Goal: Information Seeking & Learning: Learn about a topic

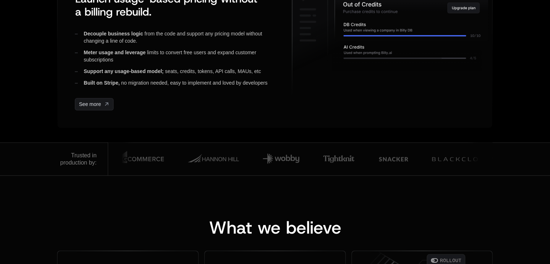
scroll to position [434, 0]
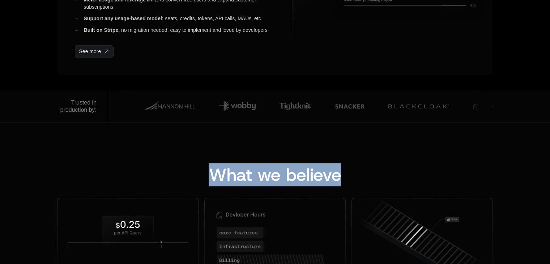
drag, startPoint x: 213, startPoint y: 175, endPoint x: 339, endPoint y: 180, distance: 126.0
click at [339, 180] on span "What we believe" at bounding box center [275, 174] width 132 height 23
click at [288, 177] on span "What we believe" at bounding box center [275, 174] width 132 height 23
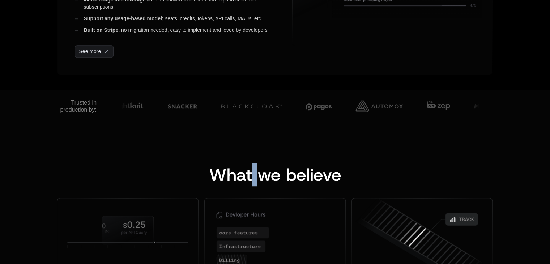
drag, startPoint x: 251, startPoint y: 176, endPoint x: 256, endPoint y: 177, distance: 5.5
click at [256, 177] on span "What we believe" at bounding box center [275, 174] width 132 height 23
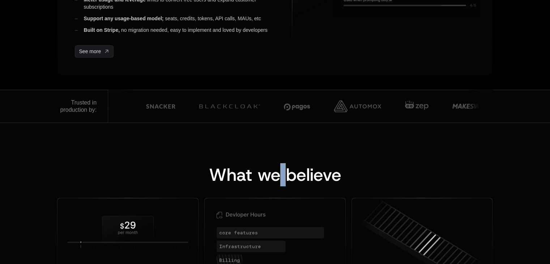
drag, startPoint x: 280, startPoint y: 174, endPoint x: 285, endPoint y: 176, distance: 5.5
click at [285, 176] on span "What we believe" at bounding box center [275, 174] width 132 height 23
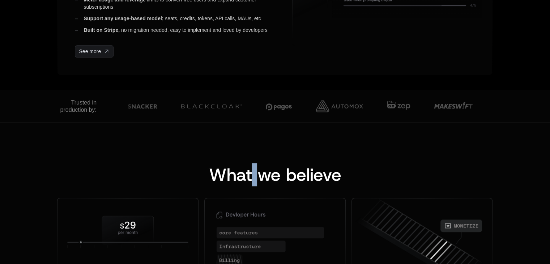
drag, startPoint x: 252, startPoint y: 174, endPoint x: 258, endPoint y: 175, distance: 5.2
click at [258, 175] on span "What we believe" at bounding box center [275, 174] width 132 height 23
click at [259, 175] on span "What we believe" at bounding box center [275, 174] width 132 height 23
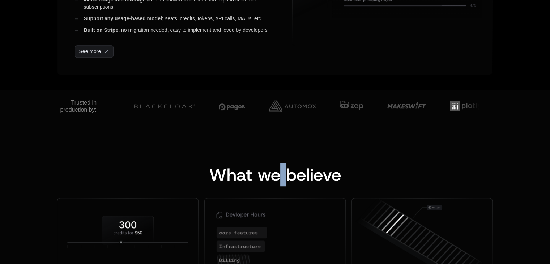
drag, startPoint x: 280, startPoint y: 175, endPoint x: 285, endPoint y: 179, distance: 6.4
click at [285, 179] on span "What we believe" at bounding box center [275, 174] width 132 height 23
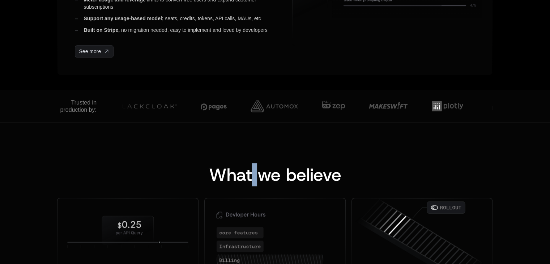
drag, startPoint x: 253, startPoint y: 174, endPoint x: 258, endPoint y: 175, distance: 4.5
click at [258, 175] on span "What we believe" at bounding box center [275, 174] width 132 height 23
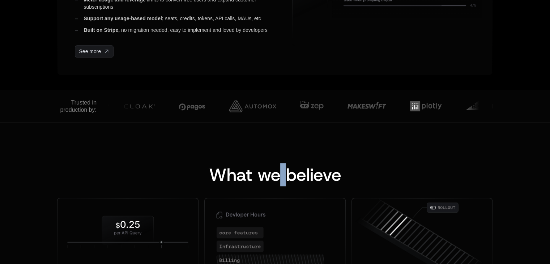
drag, startPoint x: 281, startPoint y: 175, endPoint x: 286, endPoint y: 177, distance: 5.7
click at [286, 177] on span "What we believe" at bounding box center [275, 174] width 132 height 23
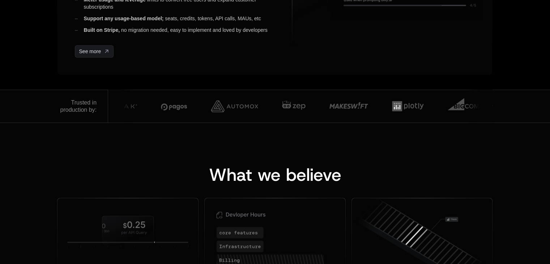
click at [246, 183] on span "What we believe" at bounding box center [275, 174] width 132 height 23
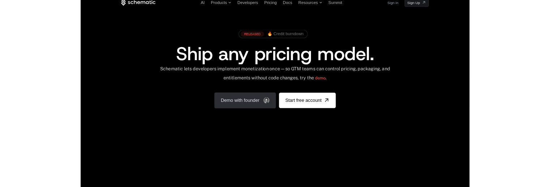
scroll to position [0, 0]
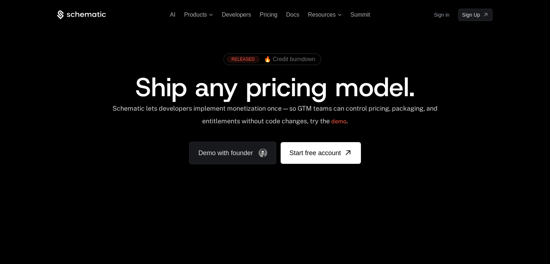
click at [249, 95] on span "Ship any pricing model." at bounding box center [275, 87] width 280 height 35
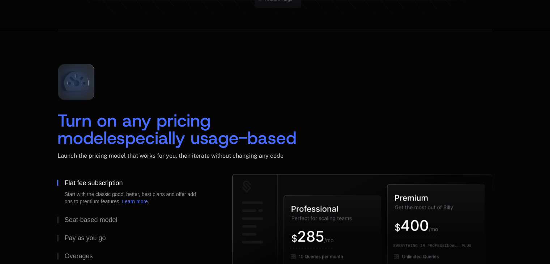
scroll to position [1049, 0]
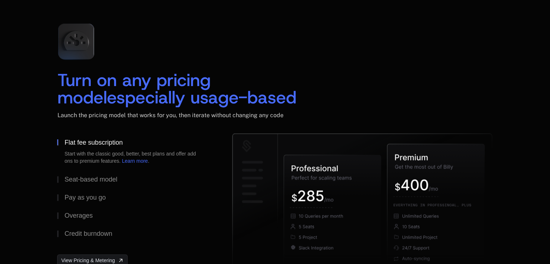
click at [149, 125] on div "Launch the pricing model that works for you, then iterate without changing any …" at bounding box center [274, 123] width 435 height 22
drag, startPoint x: 152, startPoint y: 102, endPoint x: 165, endPoint y: 103, distance: 12.7
click at [165, 103] on span "especially usage-based" at bounding box center [202, 97] width 190 height 23
click at [182, 105] on span "especially usage-based" at bounding box center [202, 97] width 190 height 23
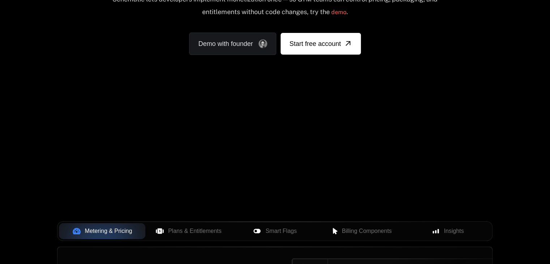
scroll to position [0, 0]
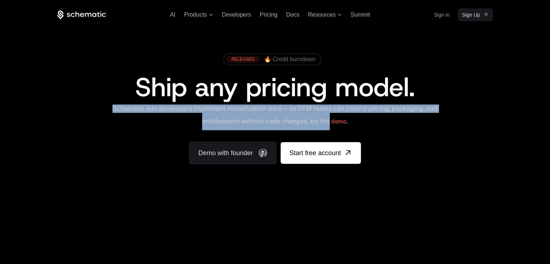
drag, startPoint x: 119, startPoint y: 107, endPoint x: 335, endPoint y: 125, distance: 217.4
click at [335, 125] on div "Schematic lets developers implement monetization once — so GTM teams can contro…" at bounding box center [275, 118] width 327 height 26
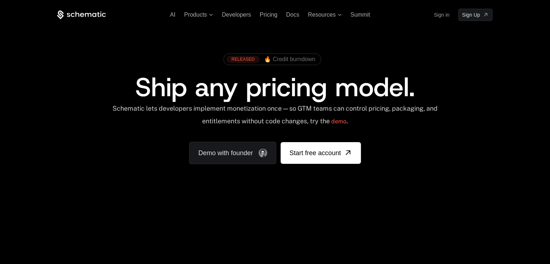
click at [273, 94] on span "Ship any pricing model." at bounding box center [275, 87] width 280 height 35
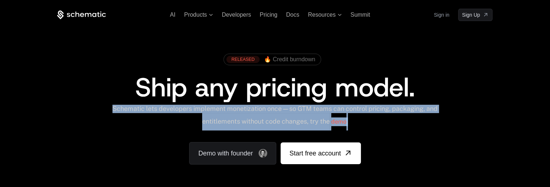
drag, startPoint x: 119, startPoint y: 109, endPoint x: 357, endPoint y: 122, distance: 238.7
click at [357, 122] on div "Schematic lets developers implement monetization once — so GTM teams can contro…" at bounding box center [275, 118] width 327 height 26
click at [295, 119] on div "Schematic lets developers implement monetization once — so GTM teams can contro…" at bounding box center [275, 118] width 327 height 26
drag, startPoint x: 336, startPoint y: 122, endPoint x: 114, endPoint y: 108, distance: 221.8
click at [114, 108] on div "Schematic lets developers implement monetization once — so GTM teams can contro…" at bounding box center [275, 118] width 327 height 26
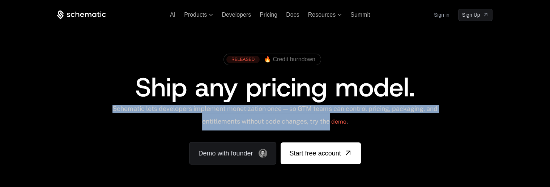
copy div "Schematic lets developers implement monetization once — so GTM teams can contro…"
click at [167, 107] on div "Schematic lets developers implement monetization once — so GTM teams can contro…" at bounding box center [275, 118] width 327 height 26
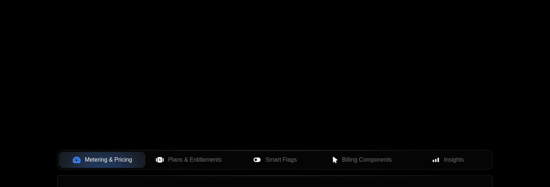
scroll to position [253, 0]
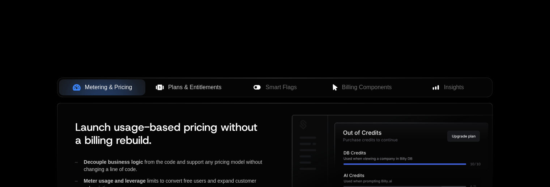
click at [159, 92] on button "Plans & Entitlements" at bounding box center [188, 87] width 86 height 16
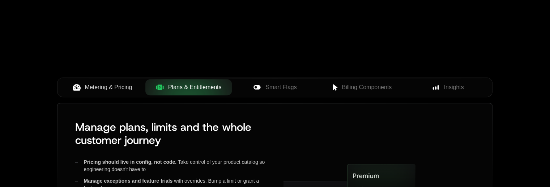
click at [119, 83] on span "Metering & Pricing" at bounding box center [108, 87] width 47 height 9
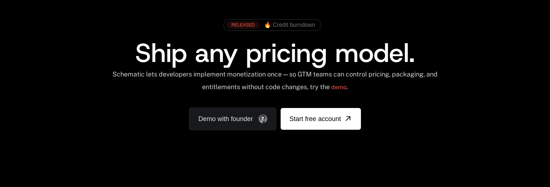
scroll to position [0, 0]
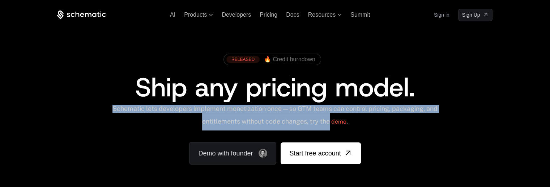
drag, startPoint x: 119, startPoint y: 109, endPoint x: 336, endPoint y: 126, distance: 217.3
click at [336, 126] on div "Schematic lets developers implement monetization once — so GTM teams can contro…" at bounding box center [275, 118] width 327 height 26
copy div "Schematic lets developers implement monetization once — so GTM teams can contro…"
click at [286, 112] on div "Schematic lets developers implement monetization once — so GTM teams can contro…" at bounding box center [275, 118] width 327 height 26
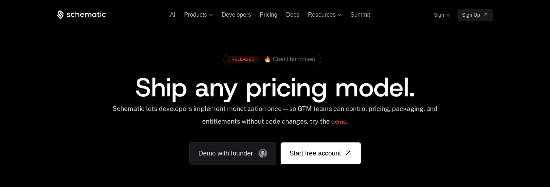
click at [439, 129] on div "Schematic lets developers implement monetization once — so GTM teams can contro…" at bounding box center [274, 118] width 435 height 26
click at [210, 14] on icon at bounding box center [211, 15] width 4 height 2
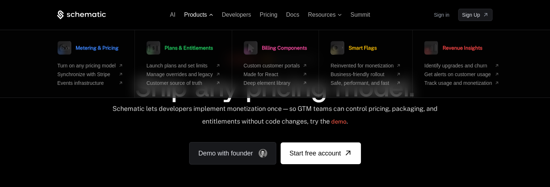
click at [210, 14] on icon at bounding box center [211, 15] width 4 height 2
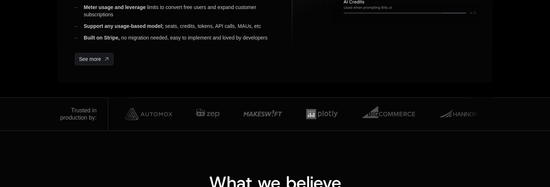
scroll to position [434, 0]
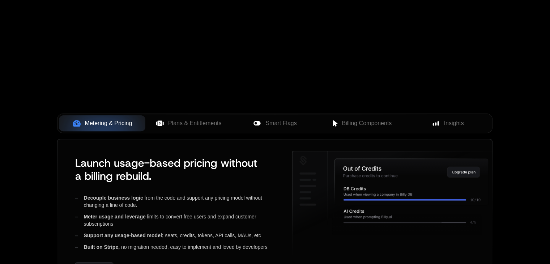
scroll to position [326, 0]
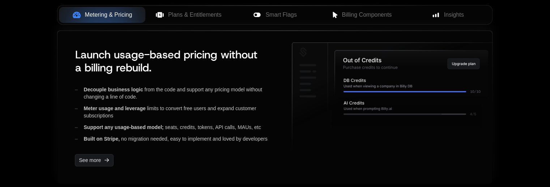
click at [258, 98] on div "Decouple business logic from the code and support any pricing model without cha…" at bounding box center [177, 93] width 205 height 14
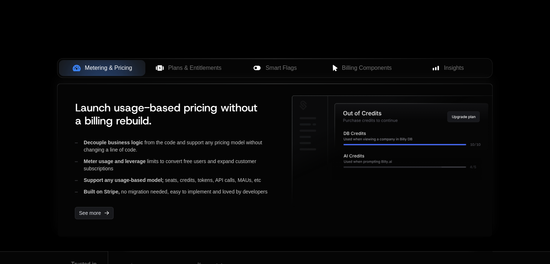
scroll to position [253, 0]
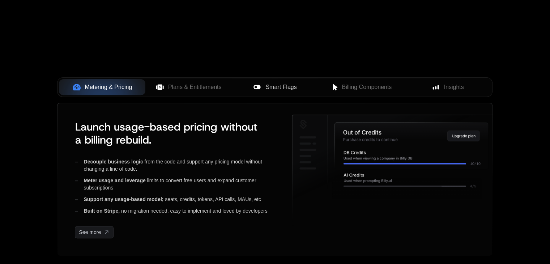
click at [255, 86] on icon at bounding box center [257, 87] width 8 height 8
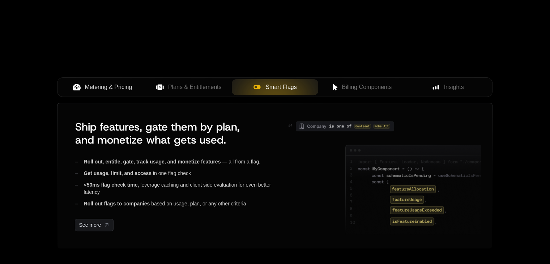
click at [118, 88] on span "Metering & Pricing" at bounding box center [108, 87] width 47 height 9
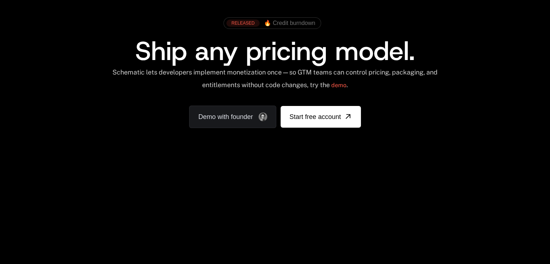
scroll to position [0, 0]
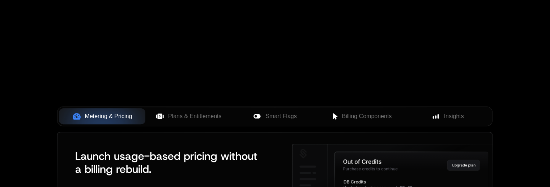
scroll to position [253, 0]
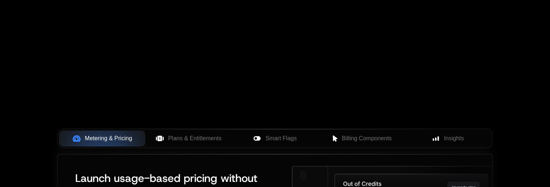
scroll to position [217, 0]
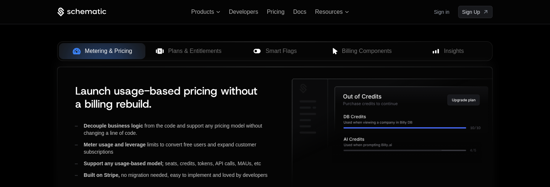
scroll to position [253, 0]
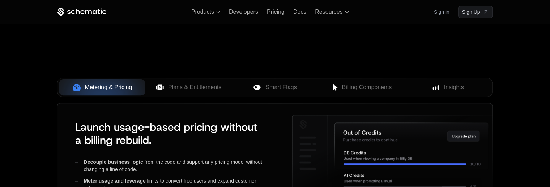
click at [24, 120] on div "AI Products Developers Pricing Docs Resources Summit Sign in Sign Up RELEASED 🔥…" at bounding box center [275, 9] width 550 height 524
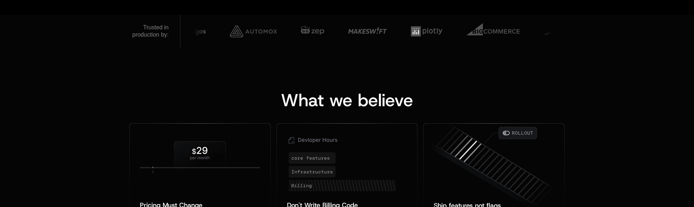
scroll to position [574, 0]
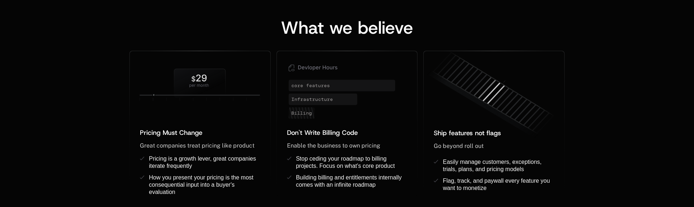
click at [116, 119] on div "What we believe Pricing Must Change ﻿ ﻿ Great companies treat pricing like prod…" at bounding box center [347, 110] width 470 height 182
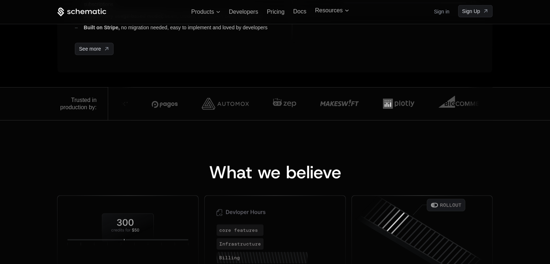
scroll to position [328, 0]
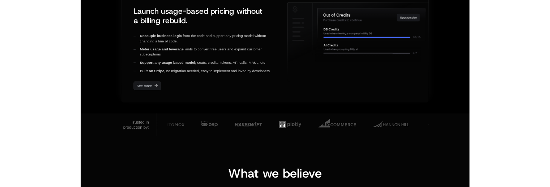
scroll to position [256, 0]
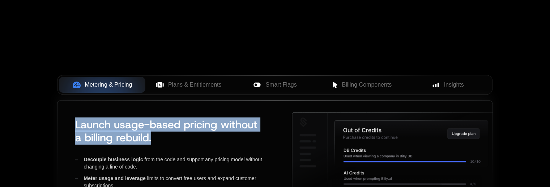
drag, startPoint x: 75, startPoint y: 125, endPoint x: 166, endPoint y: 145, distance: 93.7
click at [166, 145] on div "Launch usage-based pricing without a billing rebuild. Decouple business logic f…" at bounding box center [174, 176] width 211 height 129
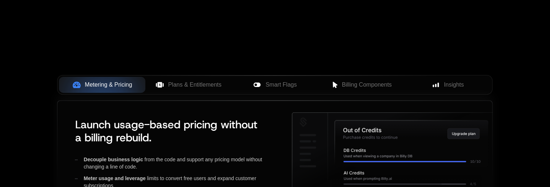
scroll to position [328, 0]
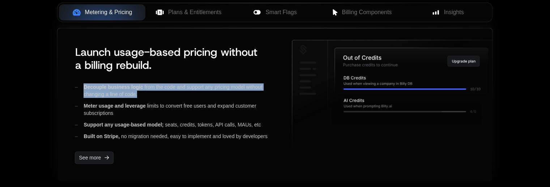
drag, startPoint x: 82, startPoint y: 85, endPoint x: 148, endPoint y: 98, distance: 66.6
click at [148, 98] on div "Decouple business logic from the code and support any pricing model without cha…" at bounding box center [177, 111] width 205 height 56
copy div "Decouple business logic from the code and support any pricing model without cha…"
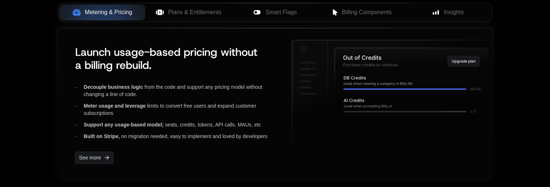
click at [207, 149] on div "Launch usage-based pricing without a billing rebuild. Decouple business logic f…" at bounding box center [174, 104] width 211 height 129
drag, startPoint x: 84, startPoint y: 103, endPoint x: 146, endPoint y: 106, distance: 61.9
click at [146, 106] on div "Meter usage and leverage limits to convert free users and expand customer subsc…" at bounding box center [177, 109] width 205 height 14
copy span "Meter usage and leverage"
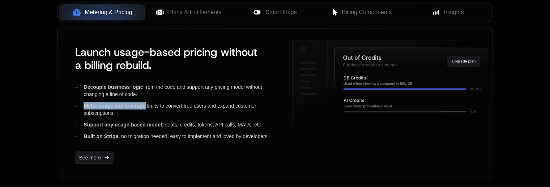
drag, startPoint x: 146, startPoint y: 103, endPoint x: 145, endPoint y: 118, distance: 14.5
click at [145, 118] on div "Decouple business logic from the code and support any pricing model without cha…" at bounding box center [177, 111] width 205 height 56
copy div "limits to convert free users and expand customer subscriptions"
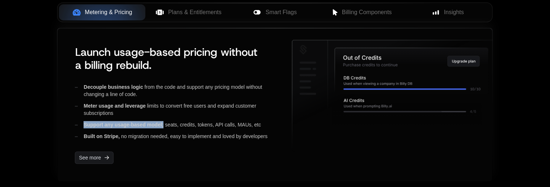
drag, startPoint x: 84, startPoint y: 122, endPoint x: 163, endPoint y: 126, distance: 79.4
click at [163, 126] on span "Support any usage-based model;" at bounding box center [124, 125] width 80 height 6
copy span "Support any usage-based model;"
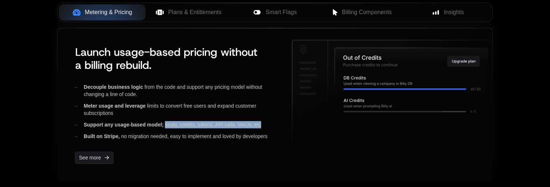
drag, startPoint x: 166, startPoint y: 124, endPoint x: 271, endPoint y: 125, distance: 104.5
click at [271, 125] on div "Support any usage-based model; seats, credits, tokens, API calls, [PERSON_NAME]…" at bounding box center [177, 124] width 205 height 7
copy div "seats, credits, tokens, API calls, MAUs, etc"
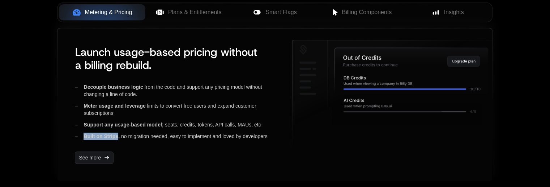
drag, startPoint x: 82, startPoint y: 135, endPoint x: 118, endPoint y: 135, distance: 35.4
click at [118, 135] on div "Built on Stripe, no migration needed, easy to implement and loved by developers" at bounding box center [177, 135] width 205 height 7
drag, startPoint x: 120, startPoint y: 136, endPoint x: 84, endPoint y: 137, distance: 35.8
click at [84, 137] on div "Built on Stripe, no migration needed, easy to implement and loved by developers" at bounding box center [177, 135] width 205 height 7
copy span "Built on Stripe,"
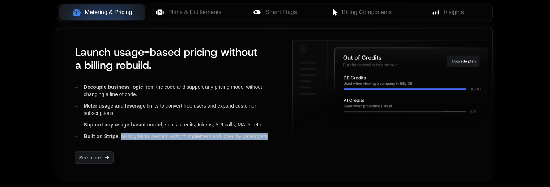
drag, startPoint x: 122, startPoint y: 134, endPoint x: 274, endPoint y: 138, distance: 152.7
click at [274, 138] on div "Built on Stripe, no migration needed, easy to implement and loved by developers" at bounding box center [177, 135] width 205 height 7
copy div "no migration needed, easy to implement and loved by developers"
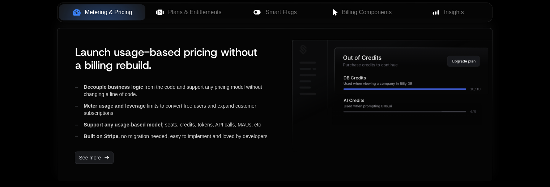
click at [233, 162] on div "See more" at bounding box center [177, 157] width 205 height 12
